Goal: Navigation & Orientation: Go to known website

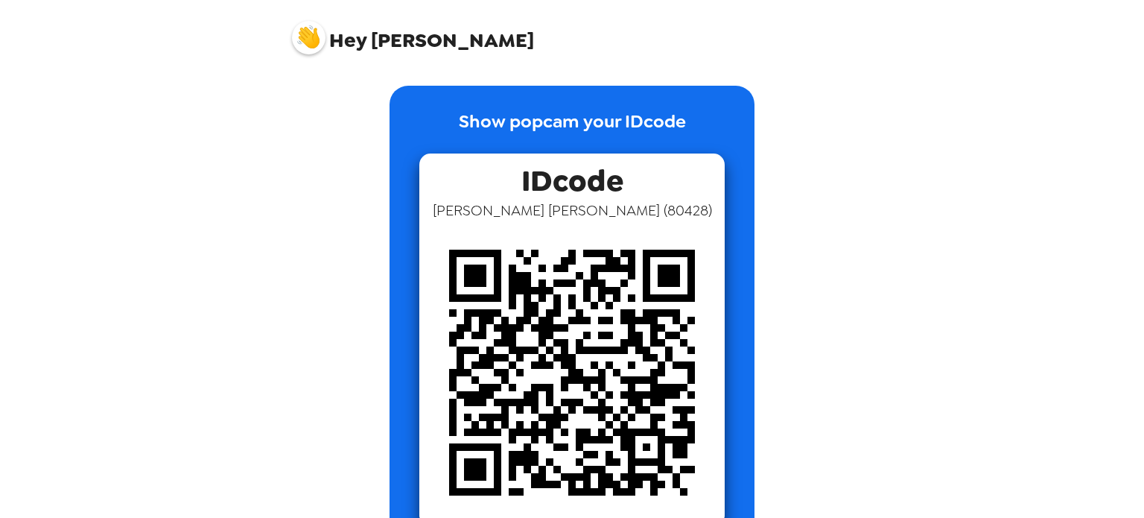
scroll to position [52, 0]
